Goal: Transaction & Acquisition: Purchase product/service

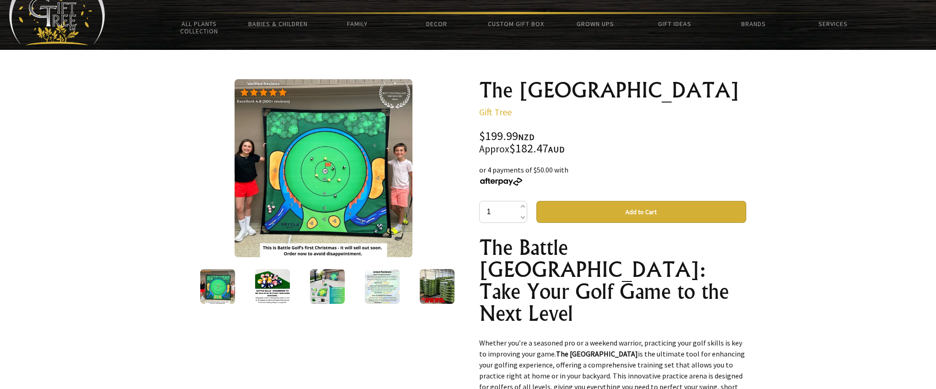
scroll to position [43, 0]
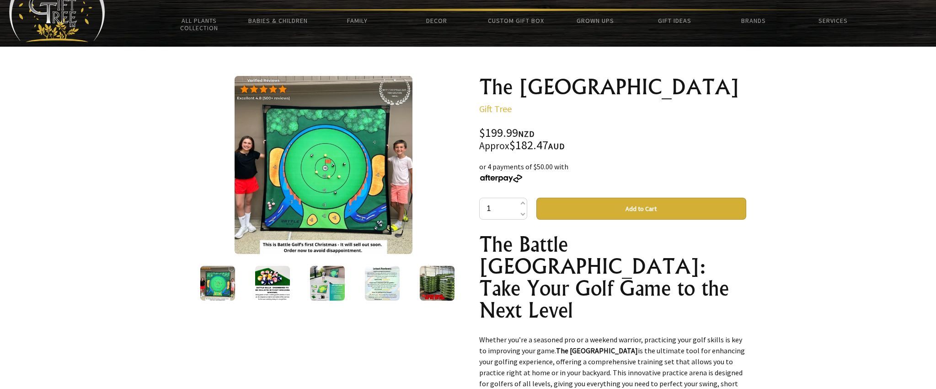
click at [280, 285] on img at bounding box center [272, 283] width 35 height 35
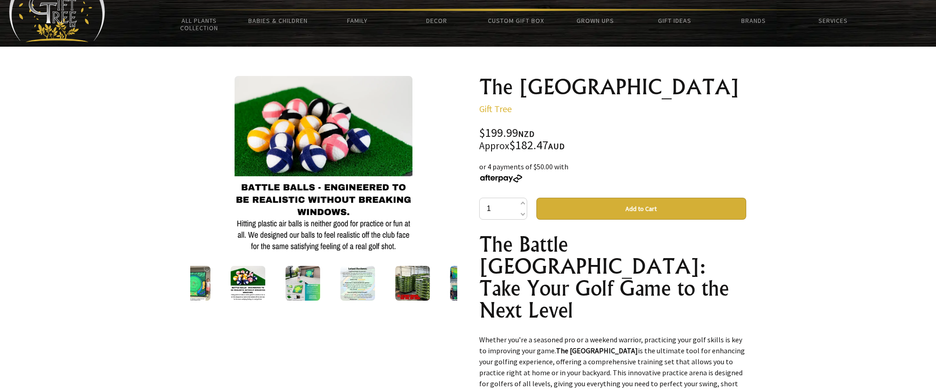
click at [317, 283] on img at bounding box center [302, 283] width 35 height 35
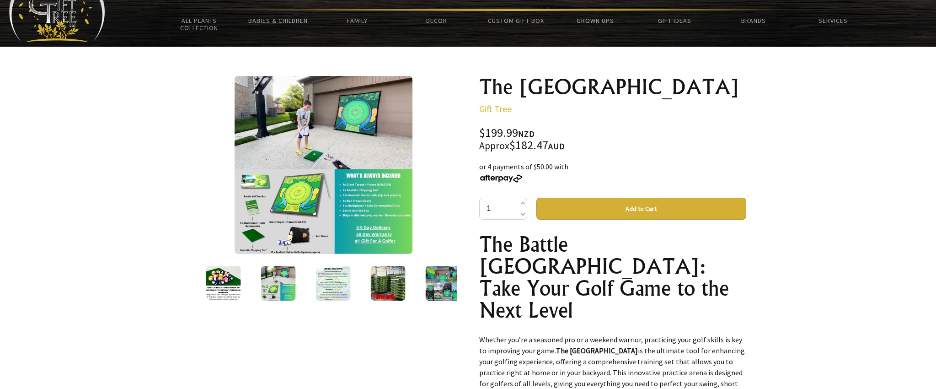
click at [343, 286] on img at bounding box center [333, 283] width 35 height 35
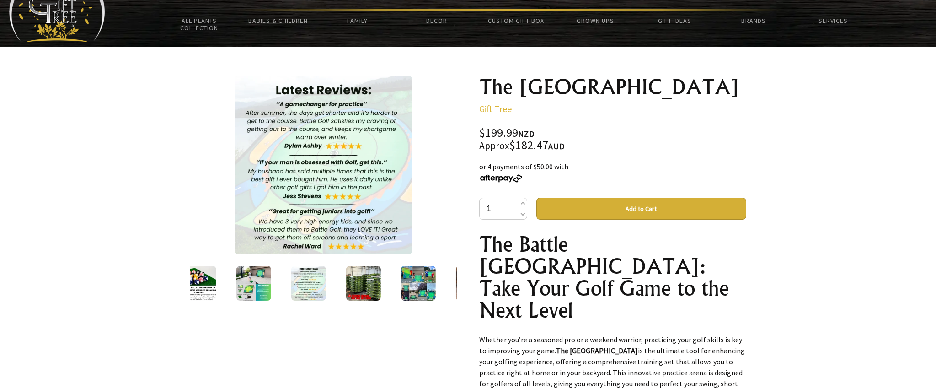
click at [366, 279] on img at bounding box center [363, 283] width 35 height 35
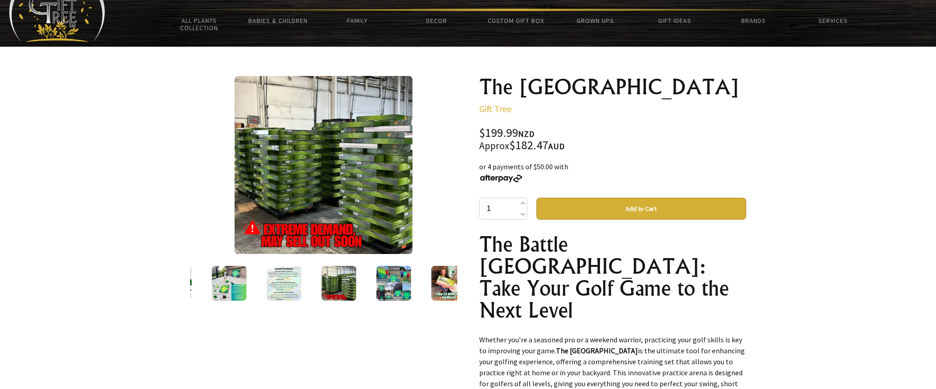
click at [393, 276] on img at bounding box center [393, 283] width 35 height 35
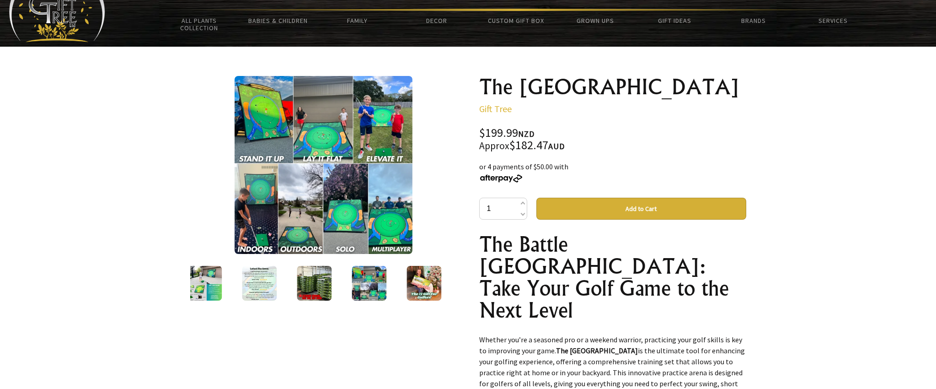
click at [420, 283] on img at bounding box center [424, 283] width 35 height 35
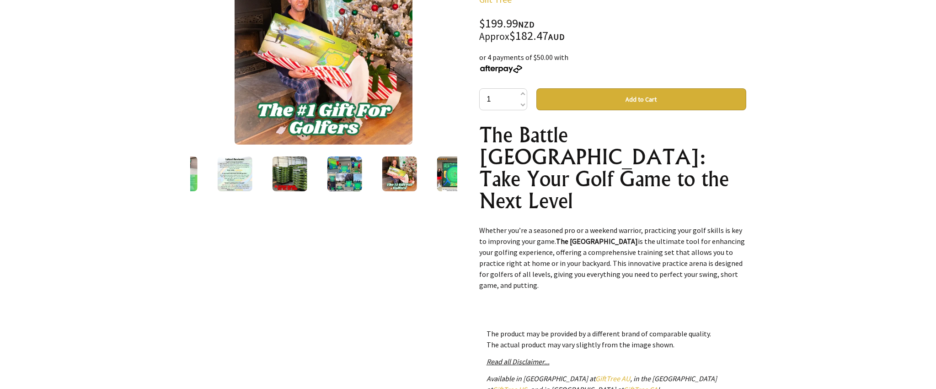
scroll to position [151, 0]
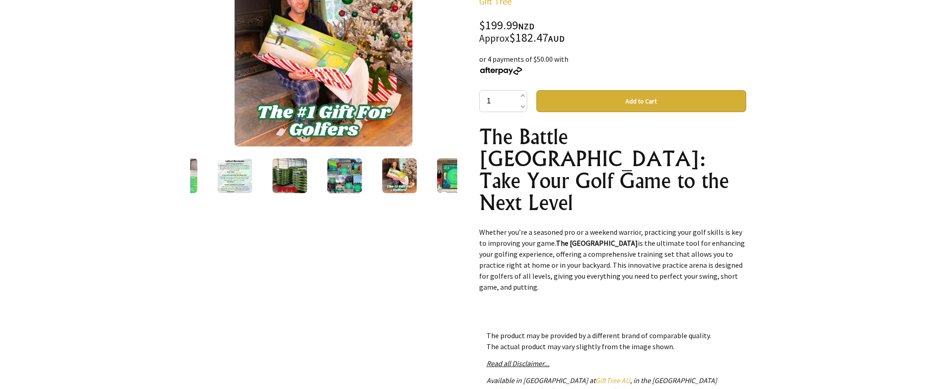
click at [450, 175] on img at bounding box center [454, 175] width 35 height 35
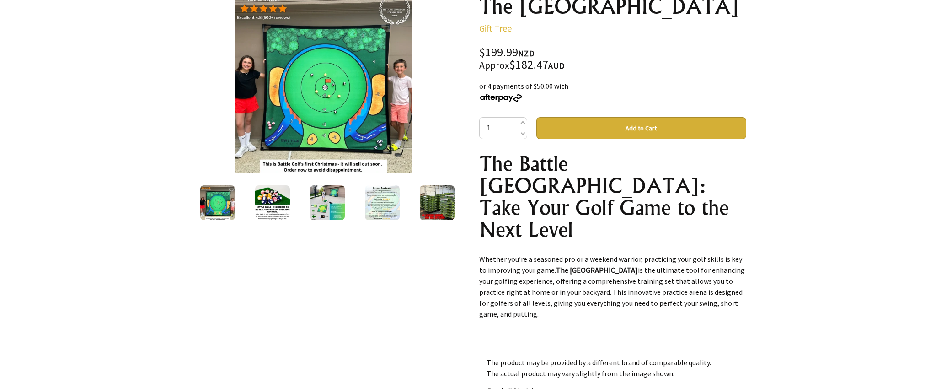
scroll to position [122, 0]
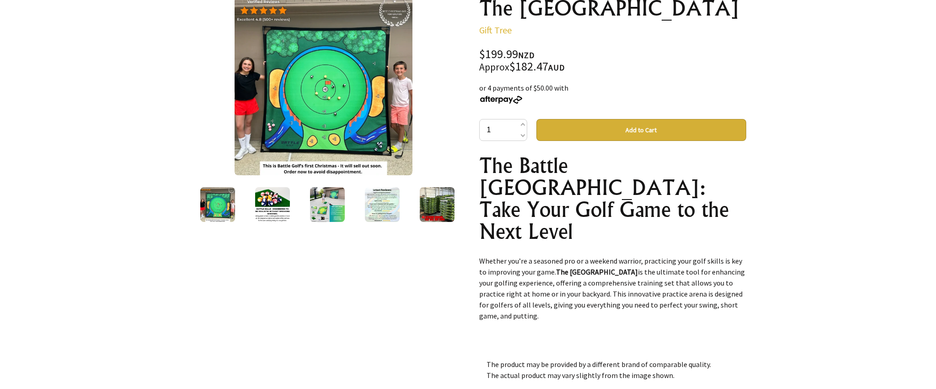
click at [277, 209] on img at bounding box center [272, 204] width 35 height 35
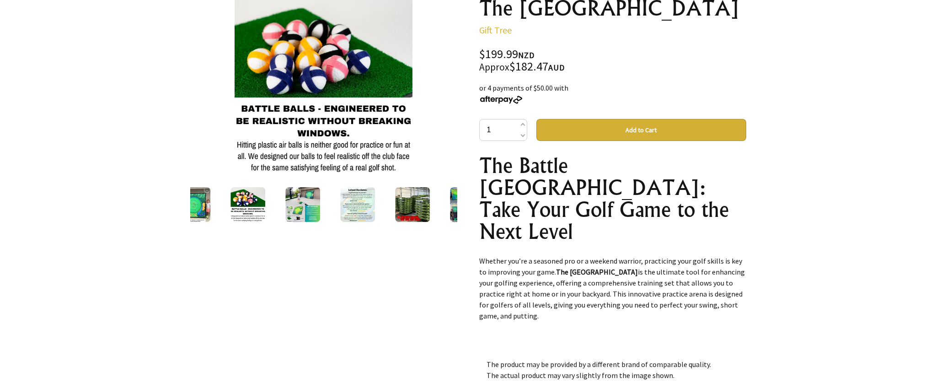
click at [303, 208] on img at bounding box center [302, 204] width 35 height 35
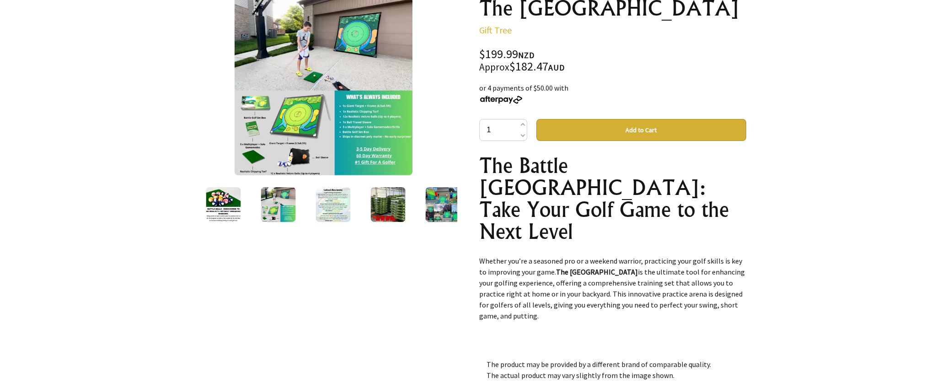
click at [635, 129] on button "Add to Cart" at bounding box center [642, 130] width 210 height 22
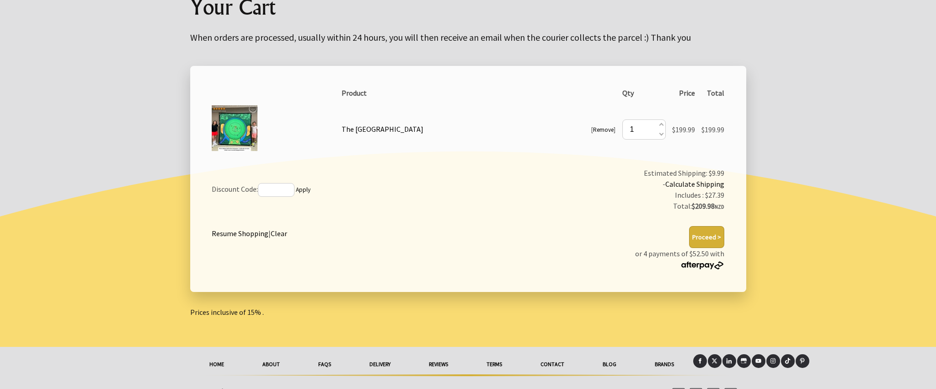
scroll to position [120, 0]
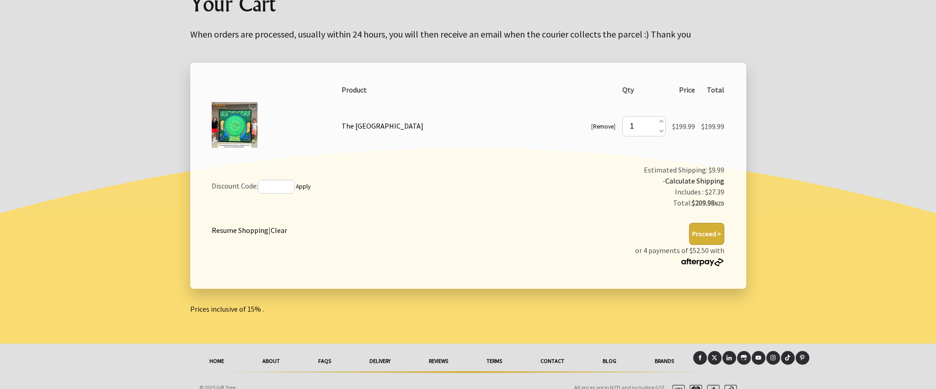
click at [712, 234] on button "Proceed >" at bounding box center [706, 234] width 35 height 22
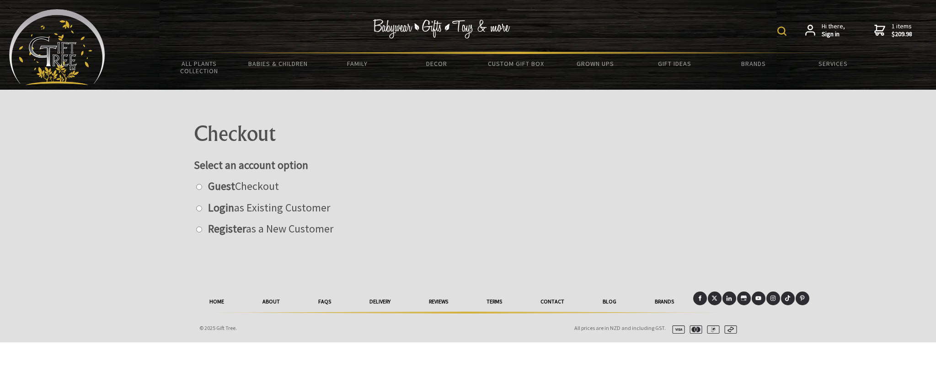
click at [198, 187] on input "radio" at bounding box center [199, 187] width 6 height 6
radio input "true"
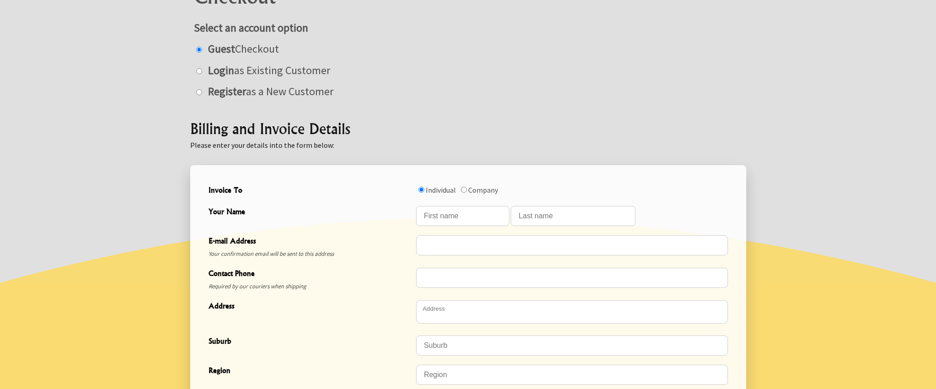
scroll to position [163, 0]
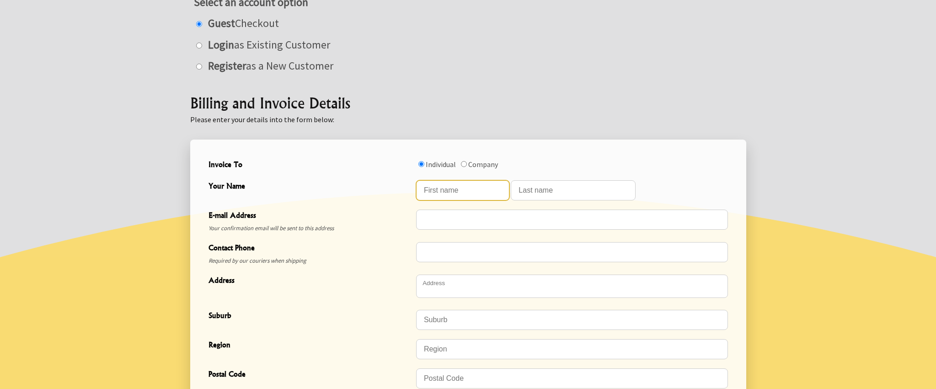
click at [446, 192] on input "Your Name" at bounding box center [462, 190] width 93 height 20
type input "James"
type input "Rolleston"
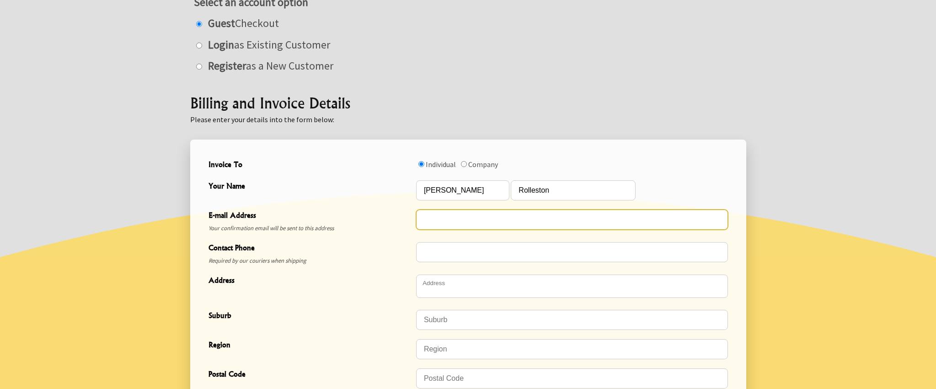
type input "james@spaceshipsrentals.co.nz"
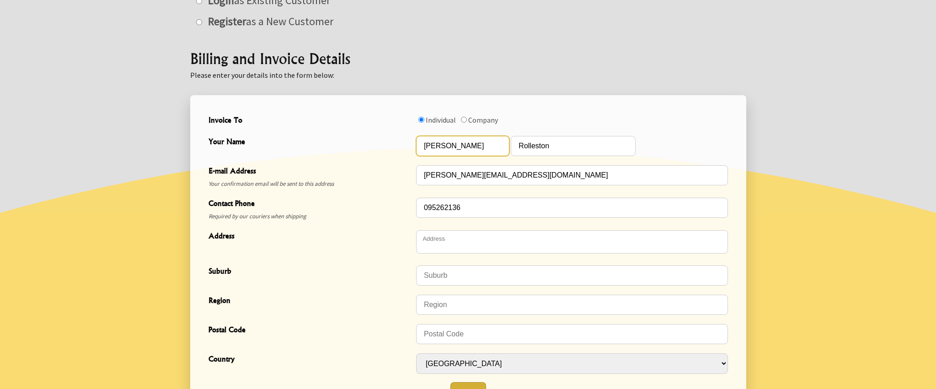
scroll to position [209, 0]
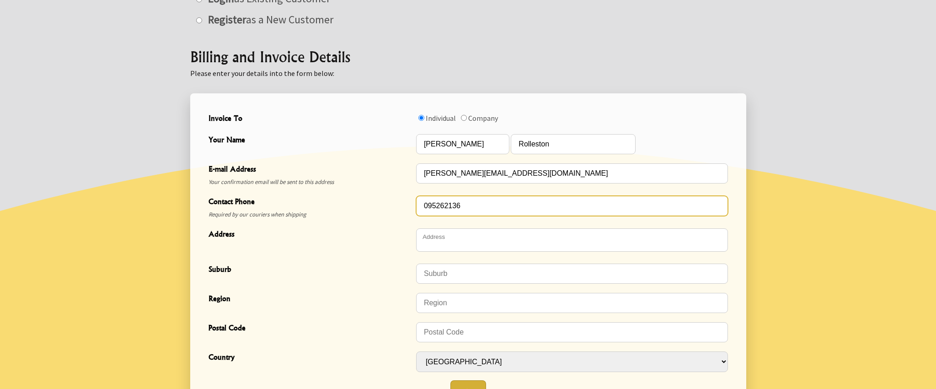
drag, startPoint x: 473, startPoint y: 204, endPoint x: 399, endPoint y: 203, distance: 73.7
click at [399, 203] on div "Contact Phone Required by our couriers when shipping 095262136" at bounding box center [468, 207] width 527 height 32
type input "021659249"
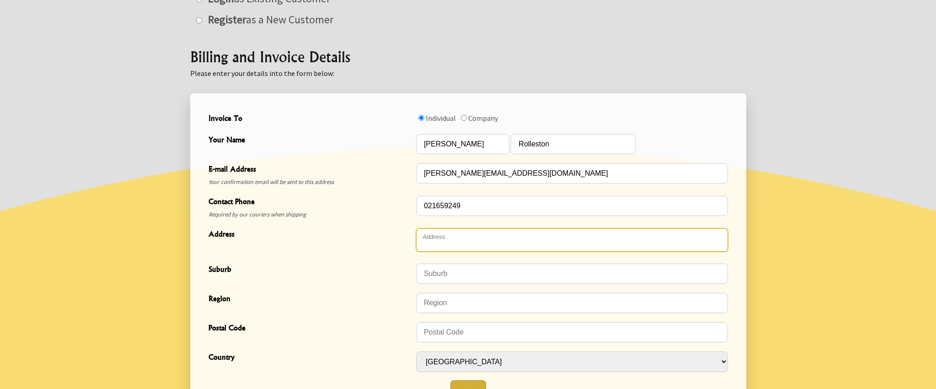
click at [493, 242] on textarea "Address" at bounding box center [572, 239] width 312 height 23
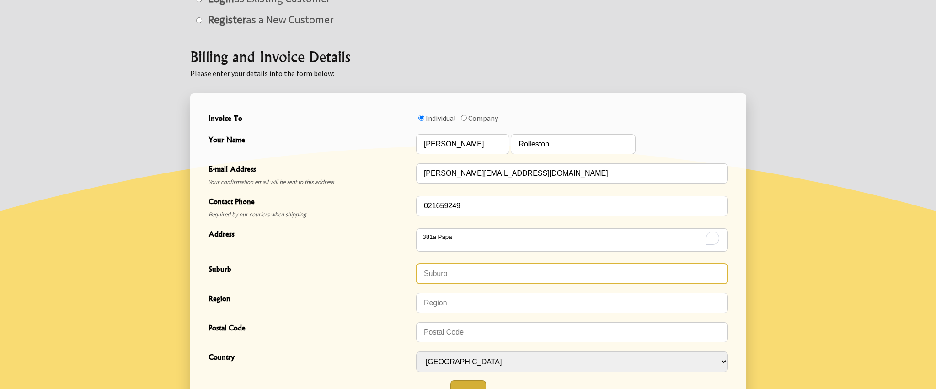
type textarea "381A Papanui Road"
type input "Strowan"
type input "Christchurch"
type input "8052"
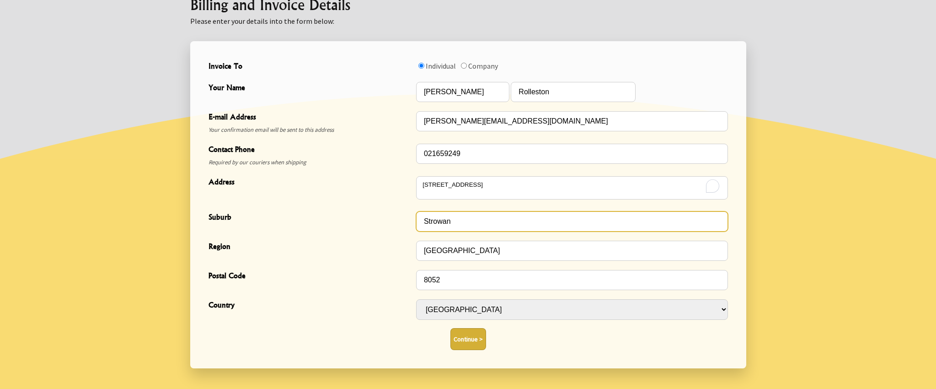
scroll to position [263, 0]
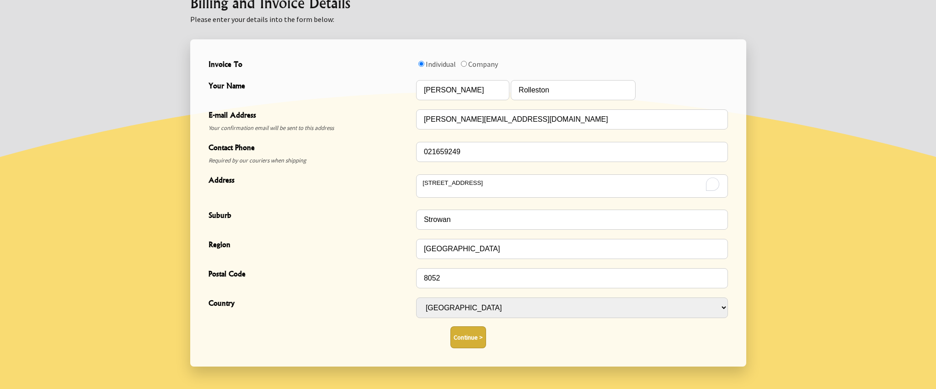
click at [462, 343] on button "Continue >" at bounding box center [469, 337] width 36 height 22
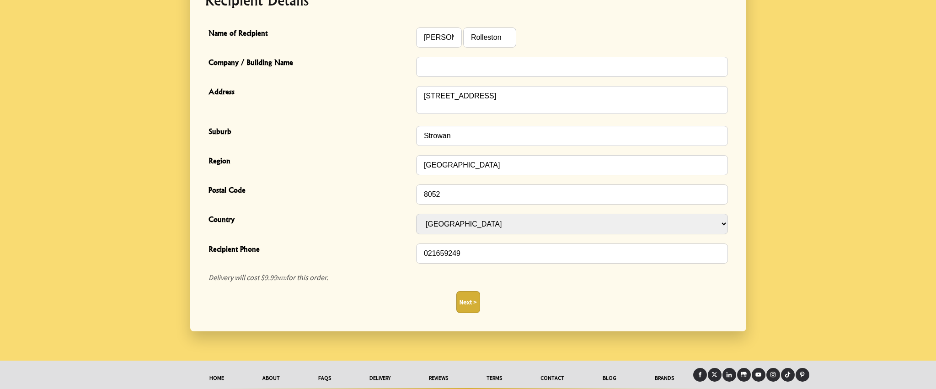
scroll to position [290, 0]
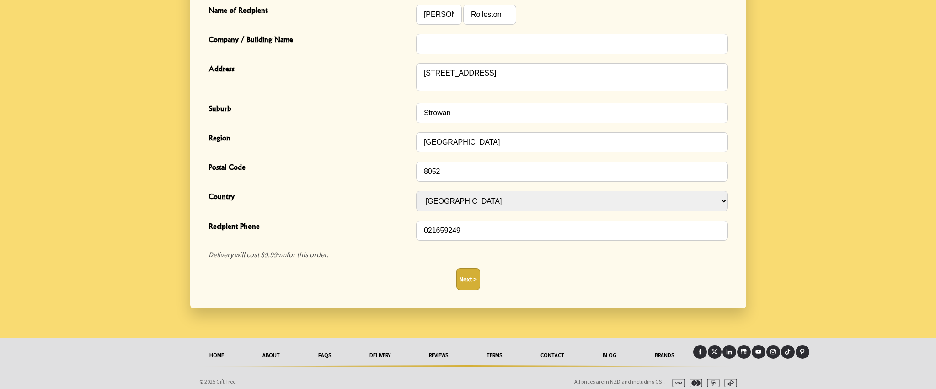
click at [468, 285] on button "Next >" at bounding box center [469, 279] width 24 height 22
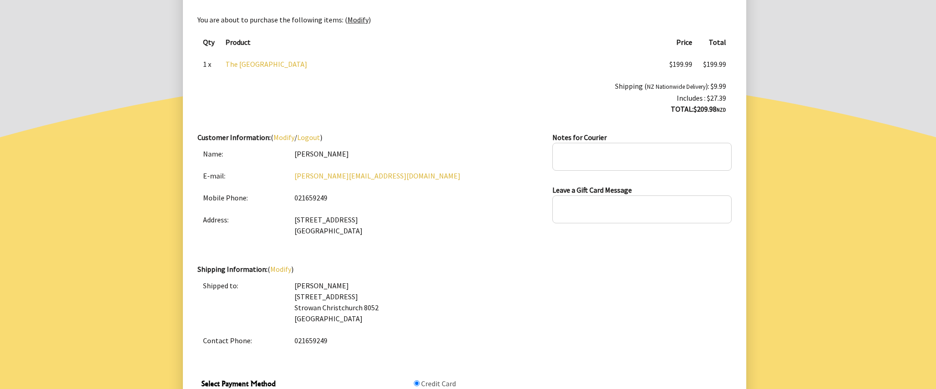
scroll to position [336, 0]
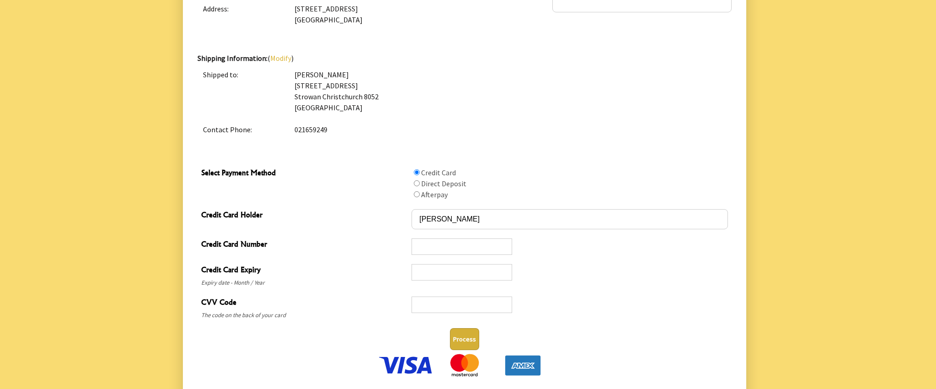
click at [430, 242] on iframe at bounding box center [462, 246] width 92 height 9
click at [466, 339] on button "Process" at bounding box center [464, 339] width 29 height 22
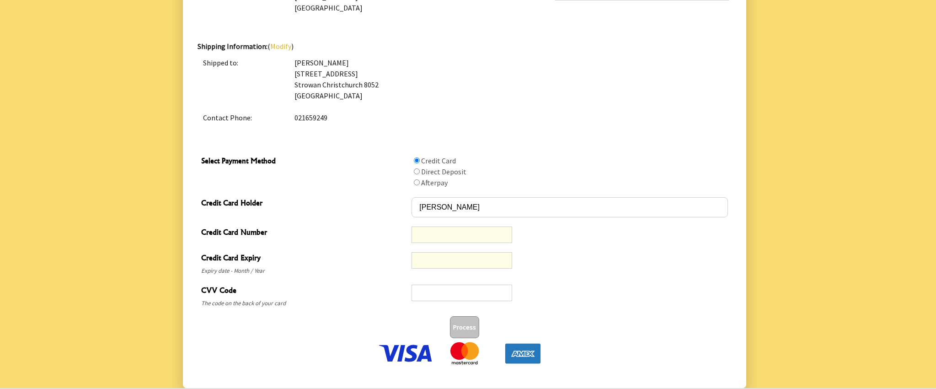
scroll to position [343, 0]
